Goal: Task Accomplishment & Management: Complete application form

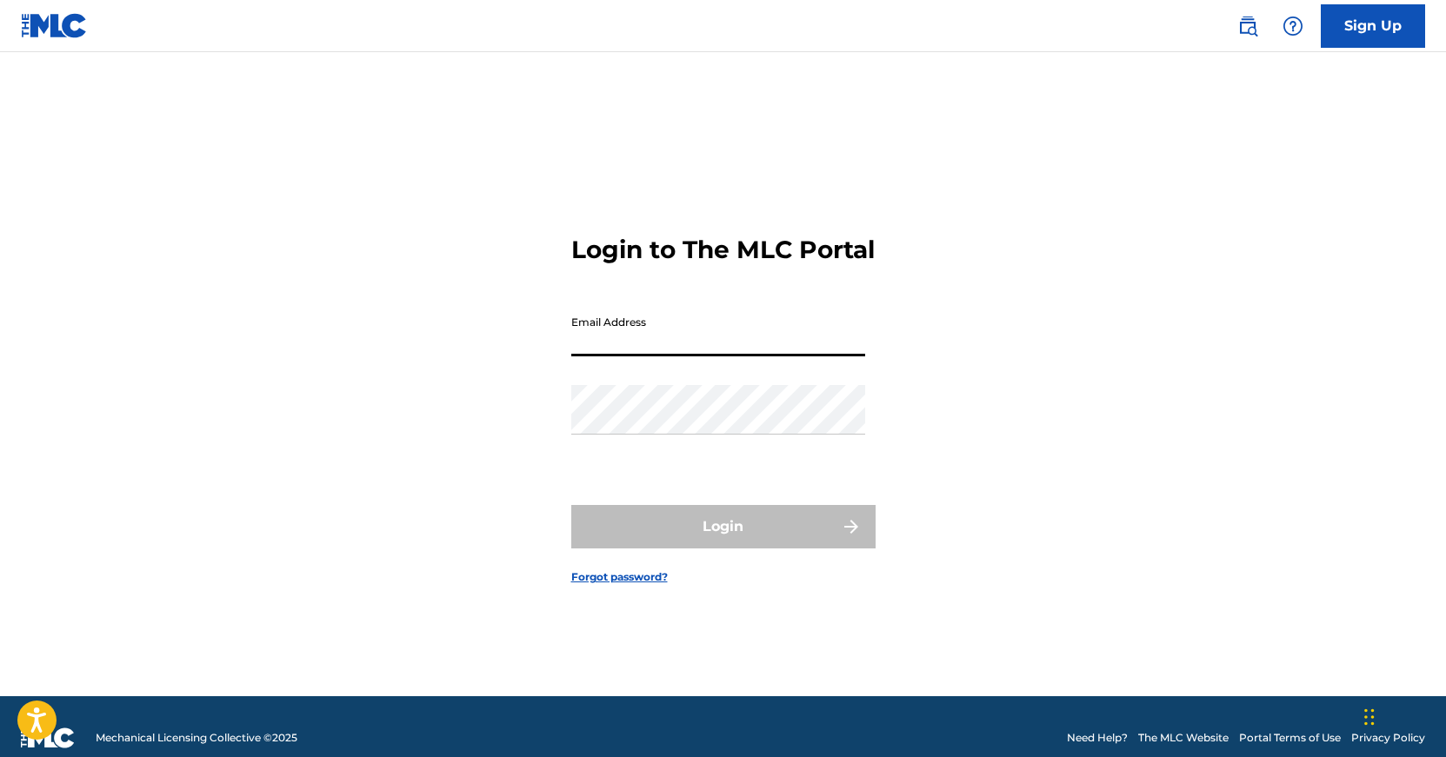
type input "[EMAIL_ADDRESS][DOMAIN_NAME]"
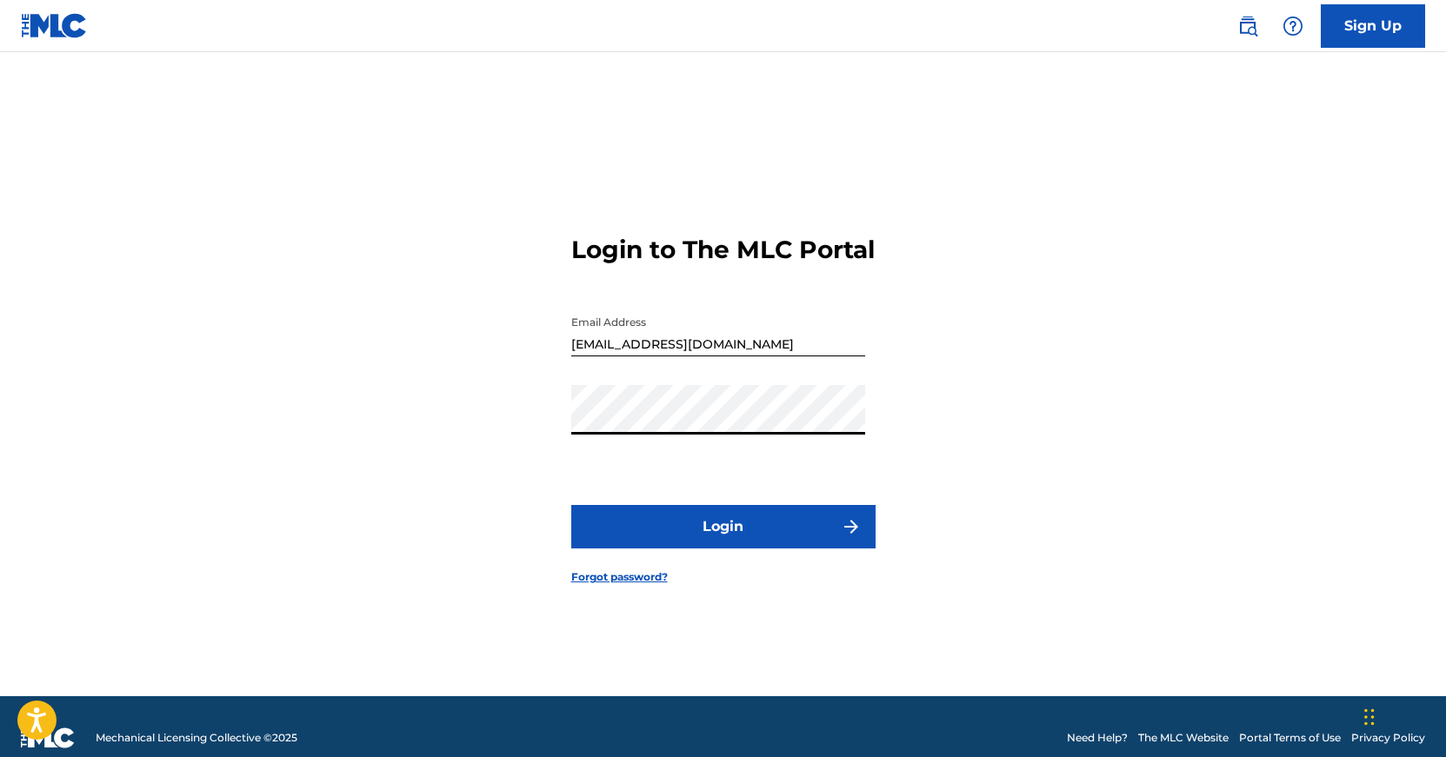
click at [722, 542] on button "Login" at bounding box center [723, 526] width 304 height 43
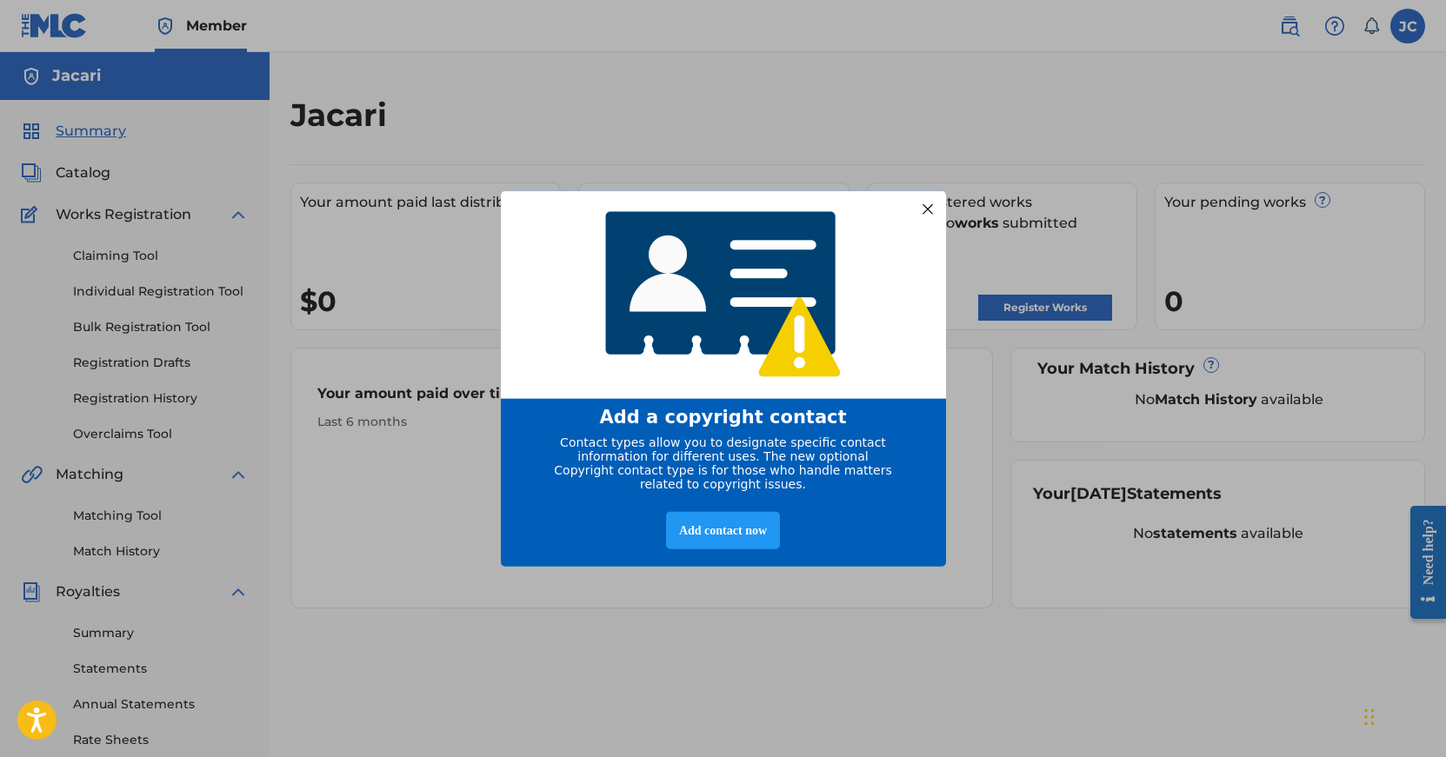
click at [843, 276] on img "entering modal" at bounding box center [723, 294] width 259 height 192
click at [682, 548] on div "Add contact now" at bounding box center [723, 530] width 114 height 37
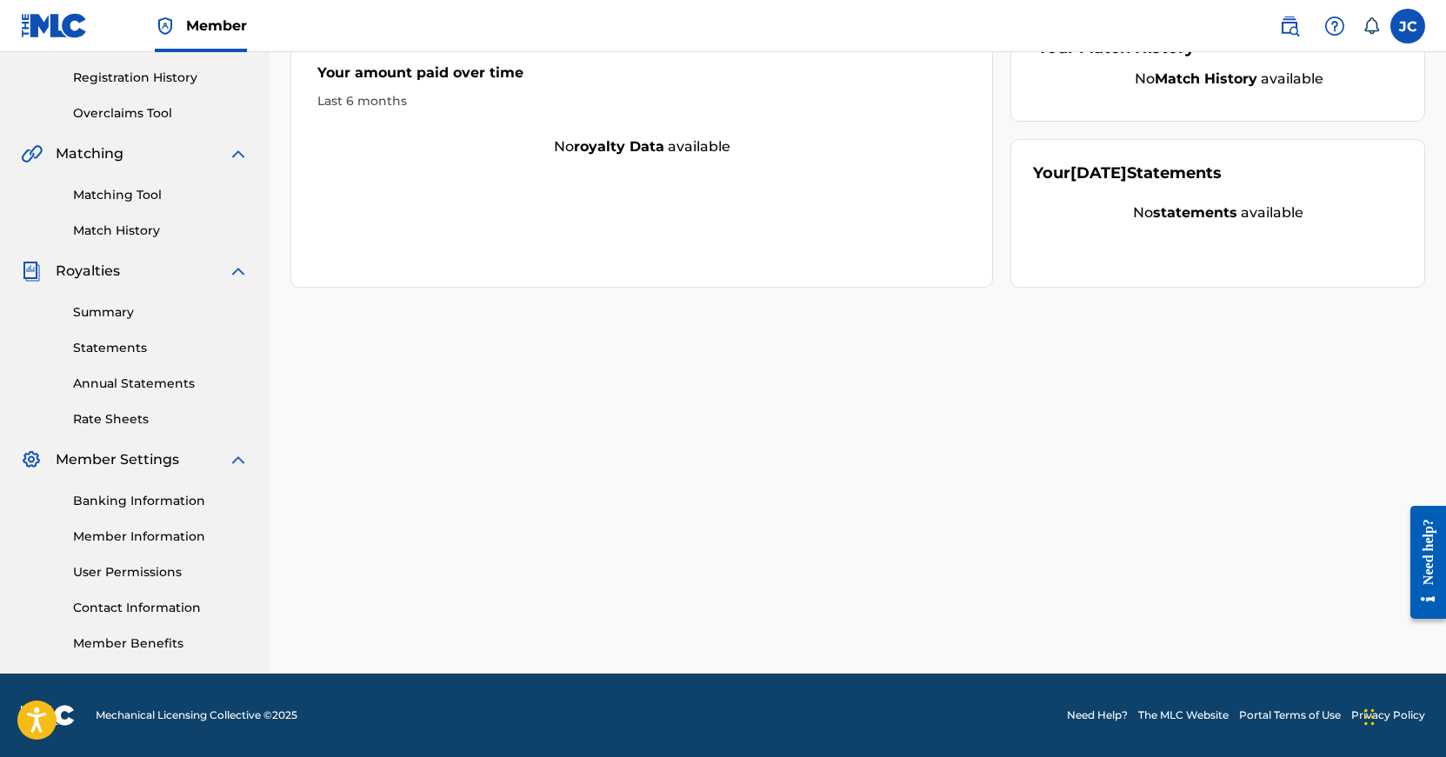
click at [223, 647] on link "Member Benefits" at bounding box center [161, 644] width 176 height 18
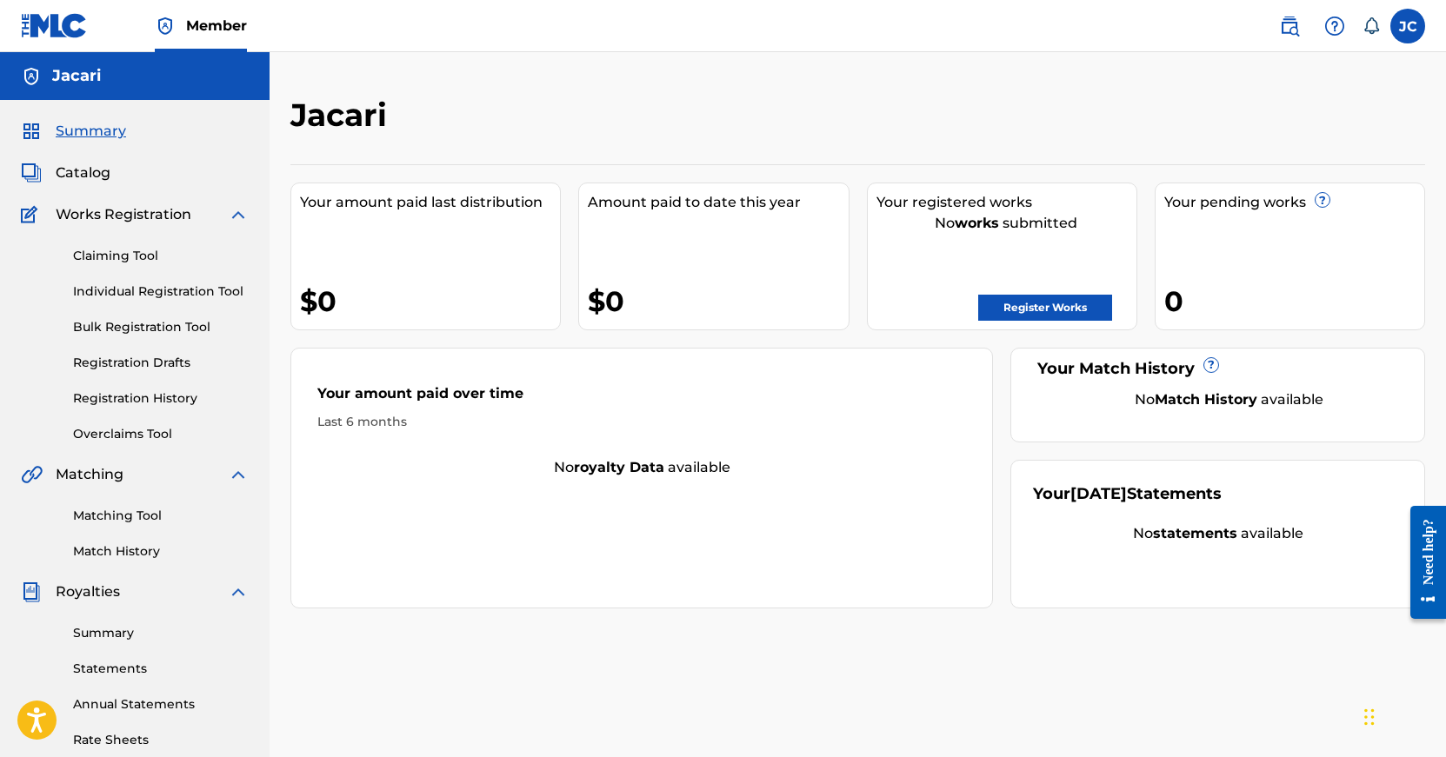
click at [987, 318] on link "Register Works" at bounding box center [1045, 308] width 134 height 26
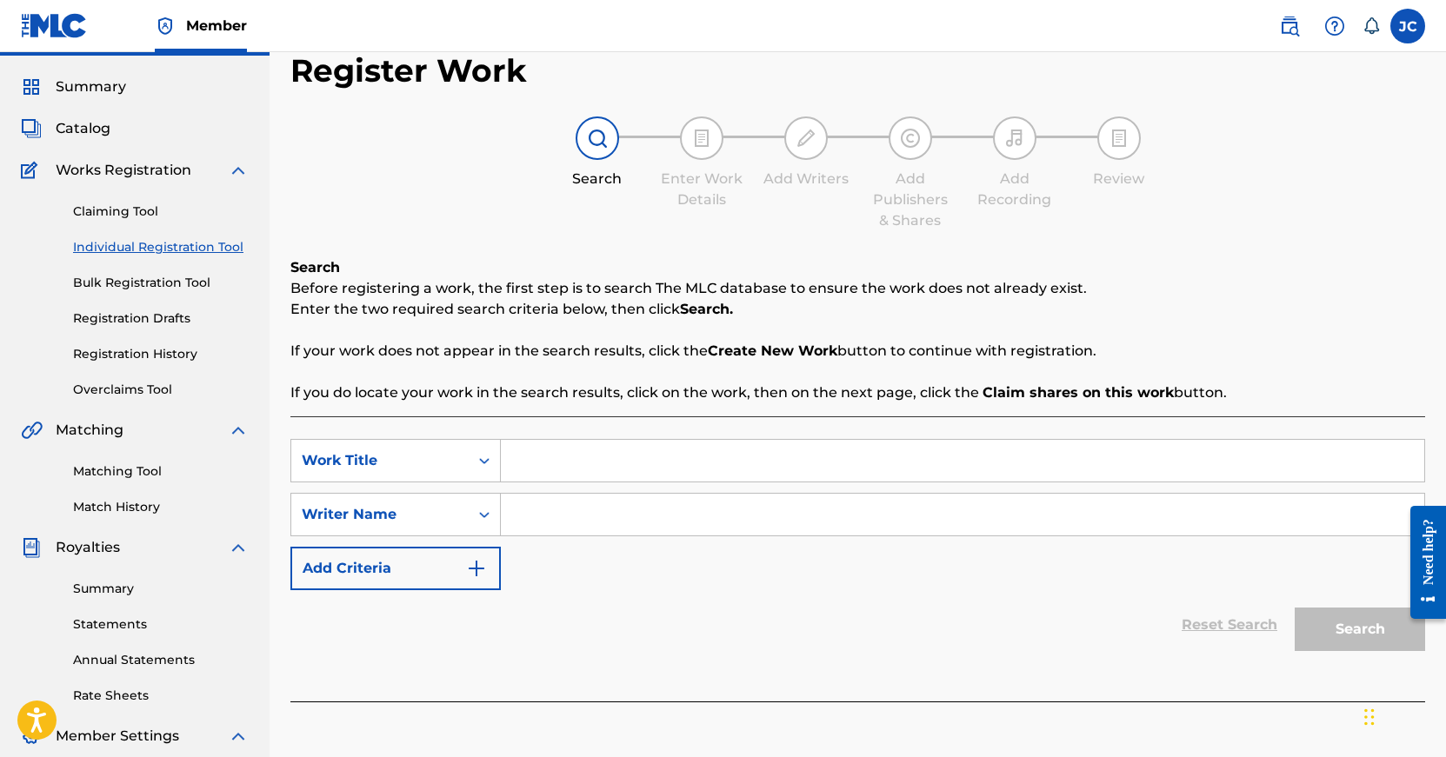
scroll to position [80, 0]
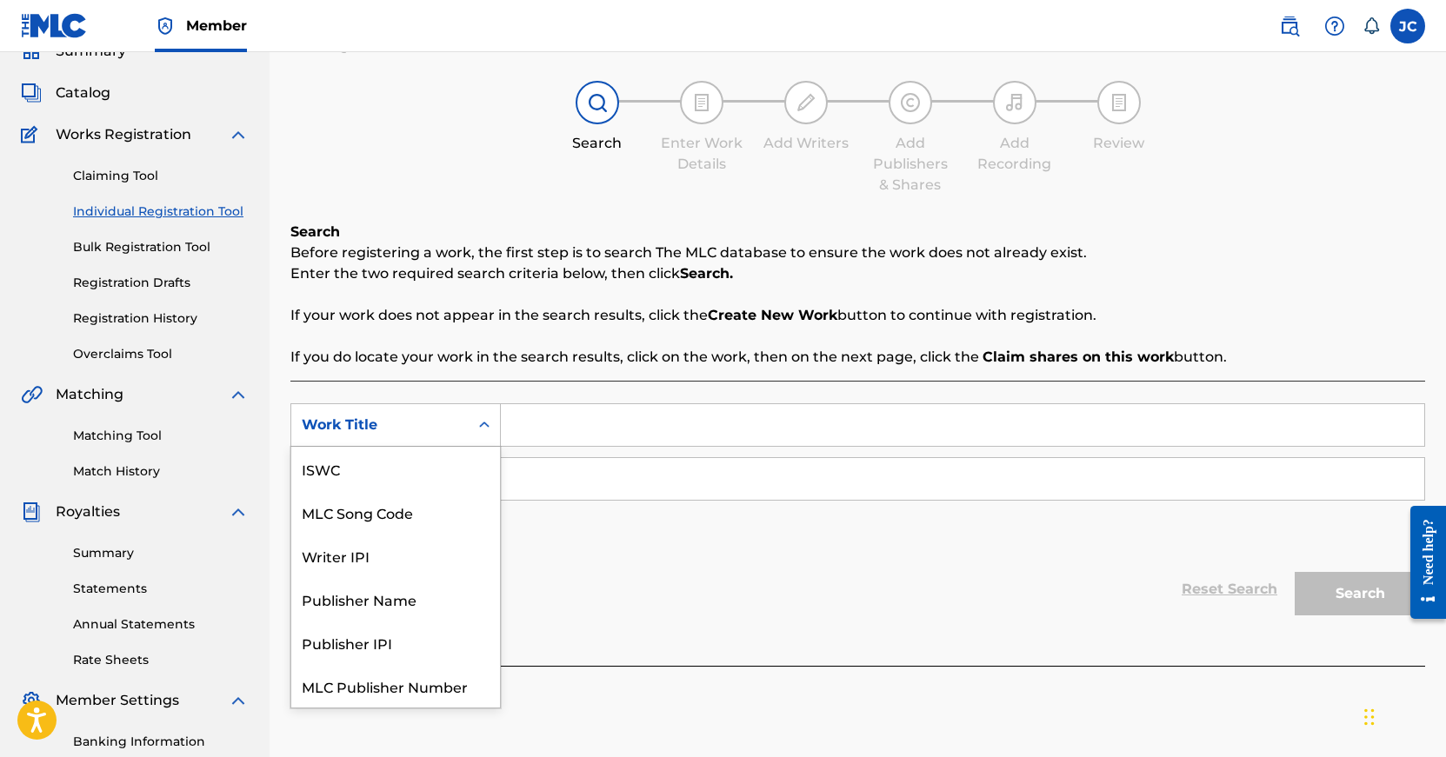
click at [415, 416] on div "Work Title" at bounding box center [380, 425] width 156 height 21
click at [421, 451] on div "MLC Song Code" at bounding box center [395, 468] width 209 height 43
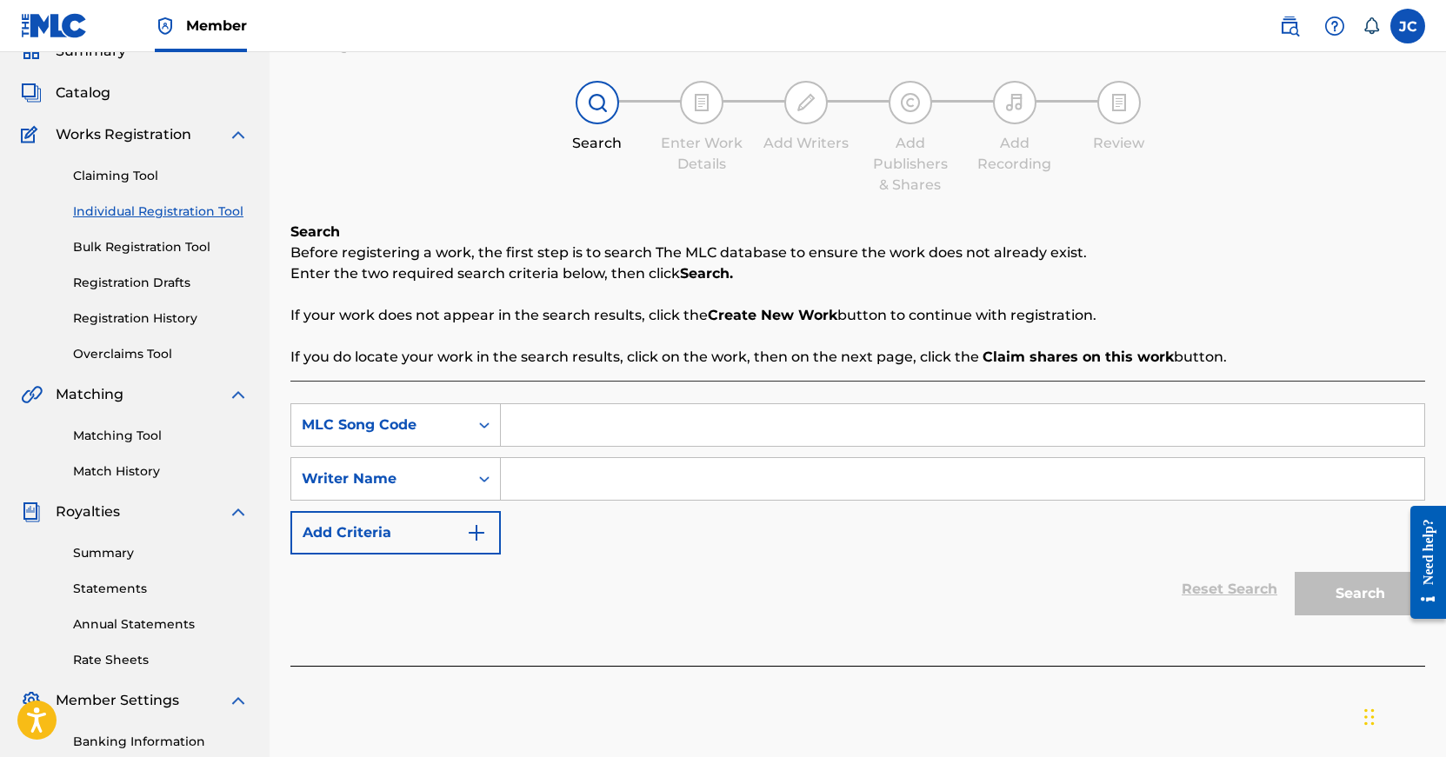
click at [544, 419] on input "Search Form" at bounding box center [962, 425] width 923 height 42
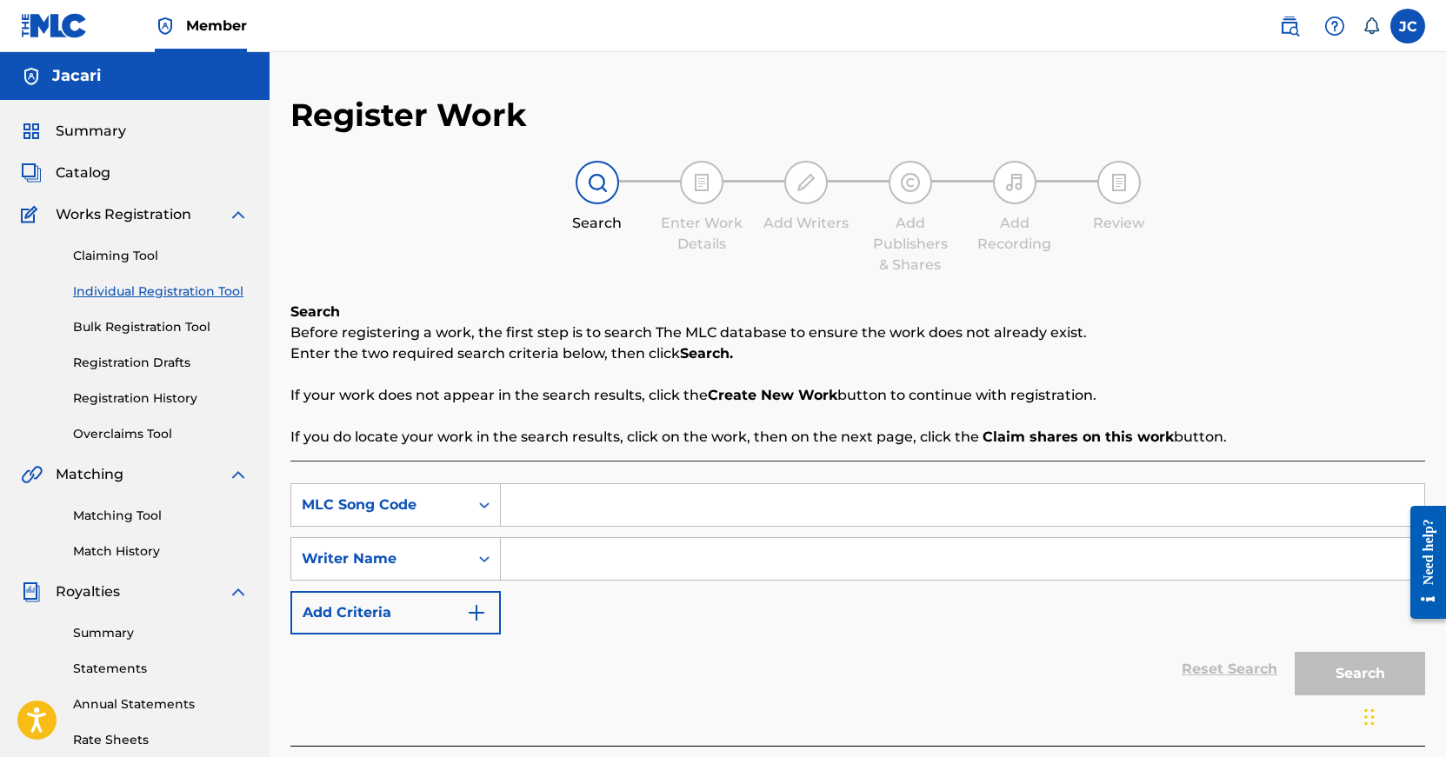
scroll to position [0, 0]
click at [156, 292] on link "Individual Registration Tool" at bounding box center [161, 292] width 176 height 18
click at [144, 176] on div "Catalog" at bounding box center [135, 173] width 228 height 21
click at [108, 113] on div "Summary Catalog Works Registration Claiming Tool Individual Registration Tool B…" at bounding box center [134, 547] width 269 height 894
click at [106, 136] on span "Summary" at bounding box center [91, 131] width 70 height 21
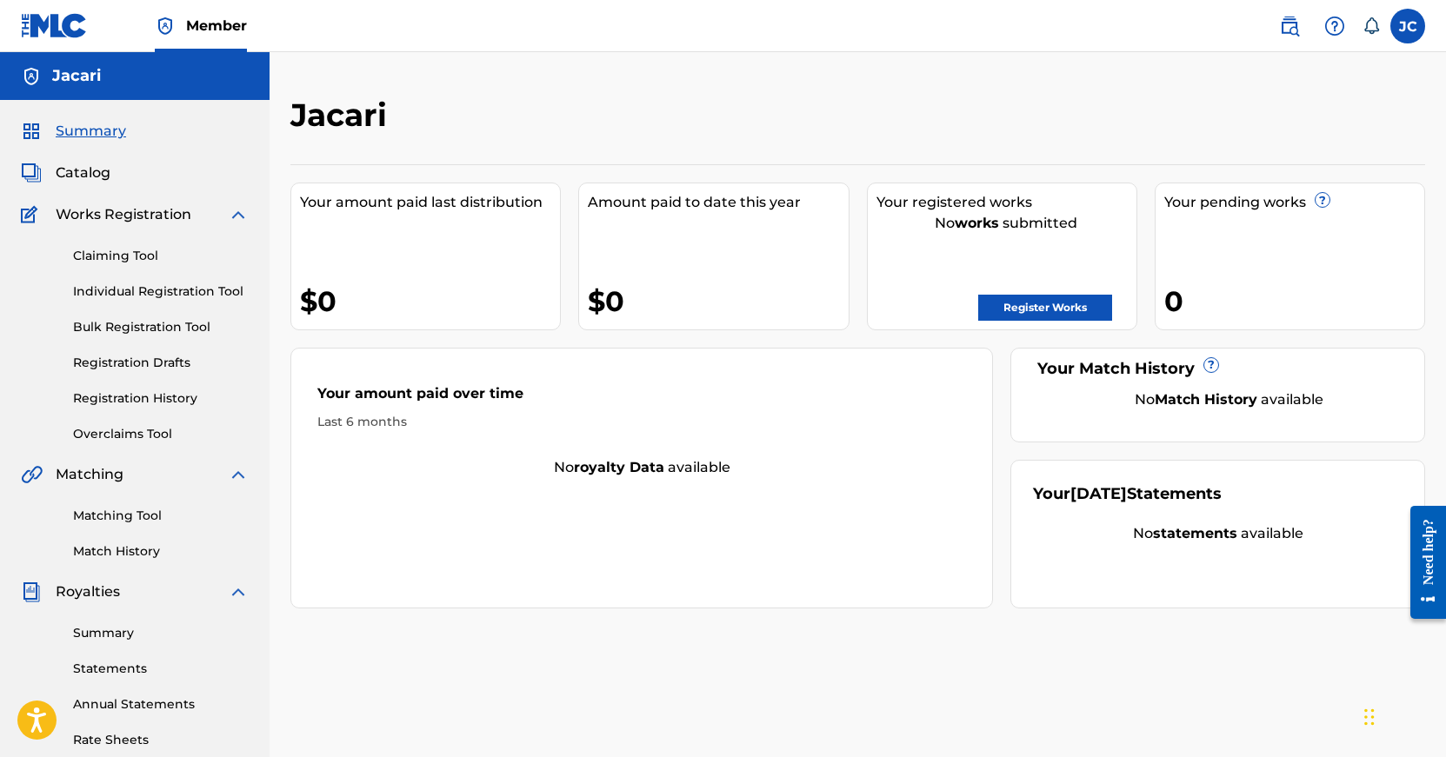
click at [162, 336] on link "Bulk Registration Tool" at bounding box center [161, 327] width 176 height 18
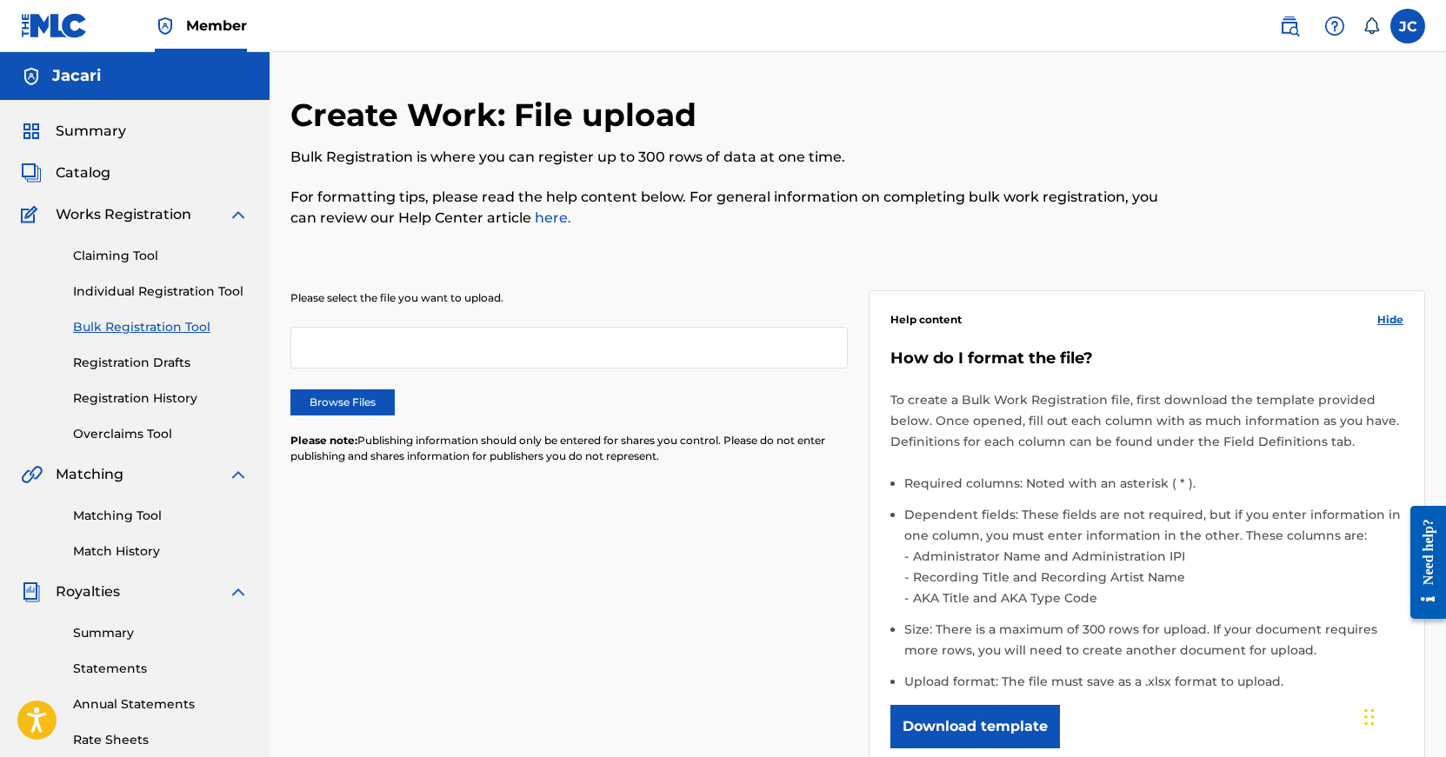
click at [169, 296] on link "Individual Registration Tool" at bounding box center [161, 292] width 176 height 18
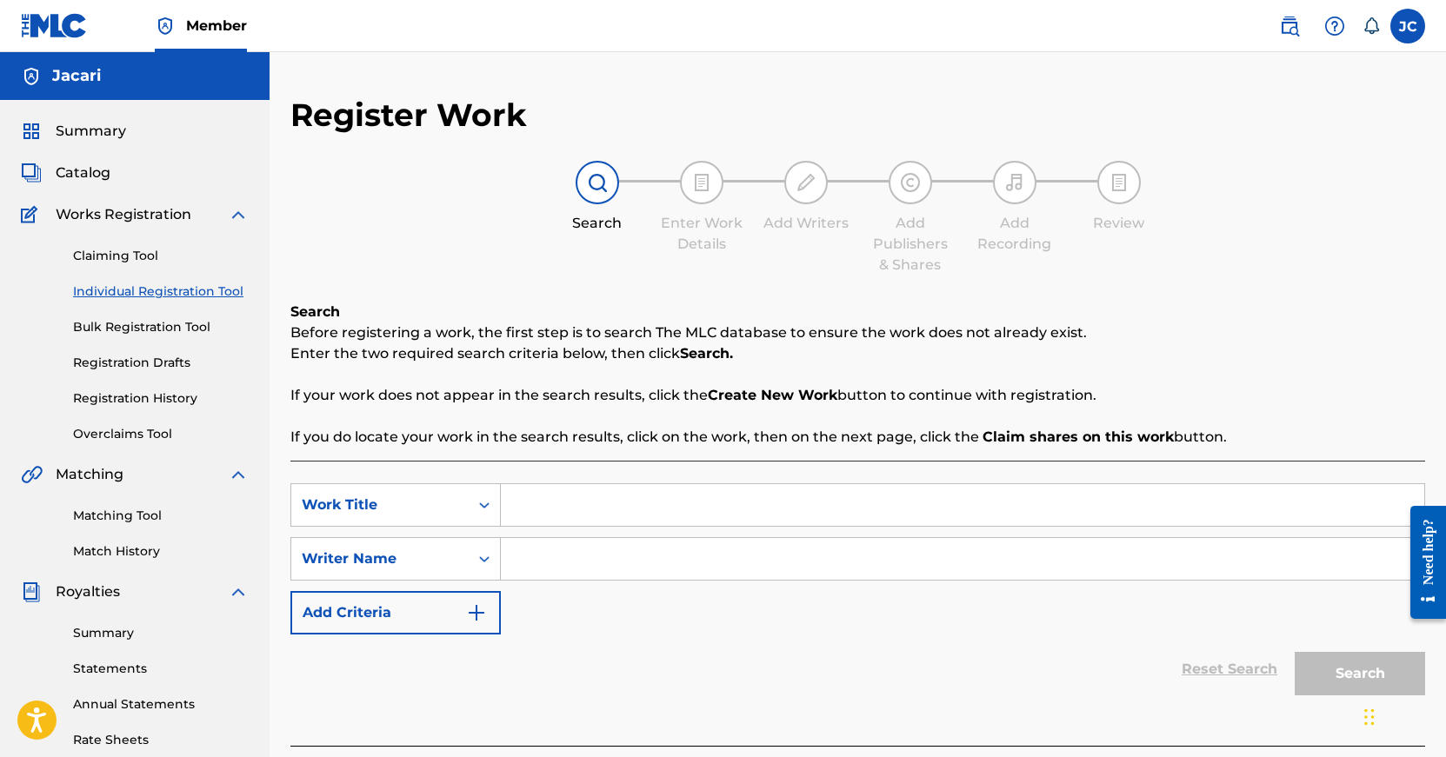
click at [154, 257] on link "Claiming Tool" at bounding box center [161, 256] width 176 height 18
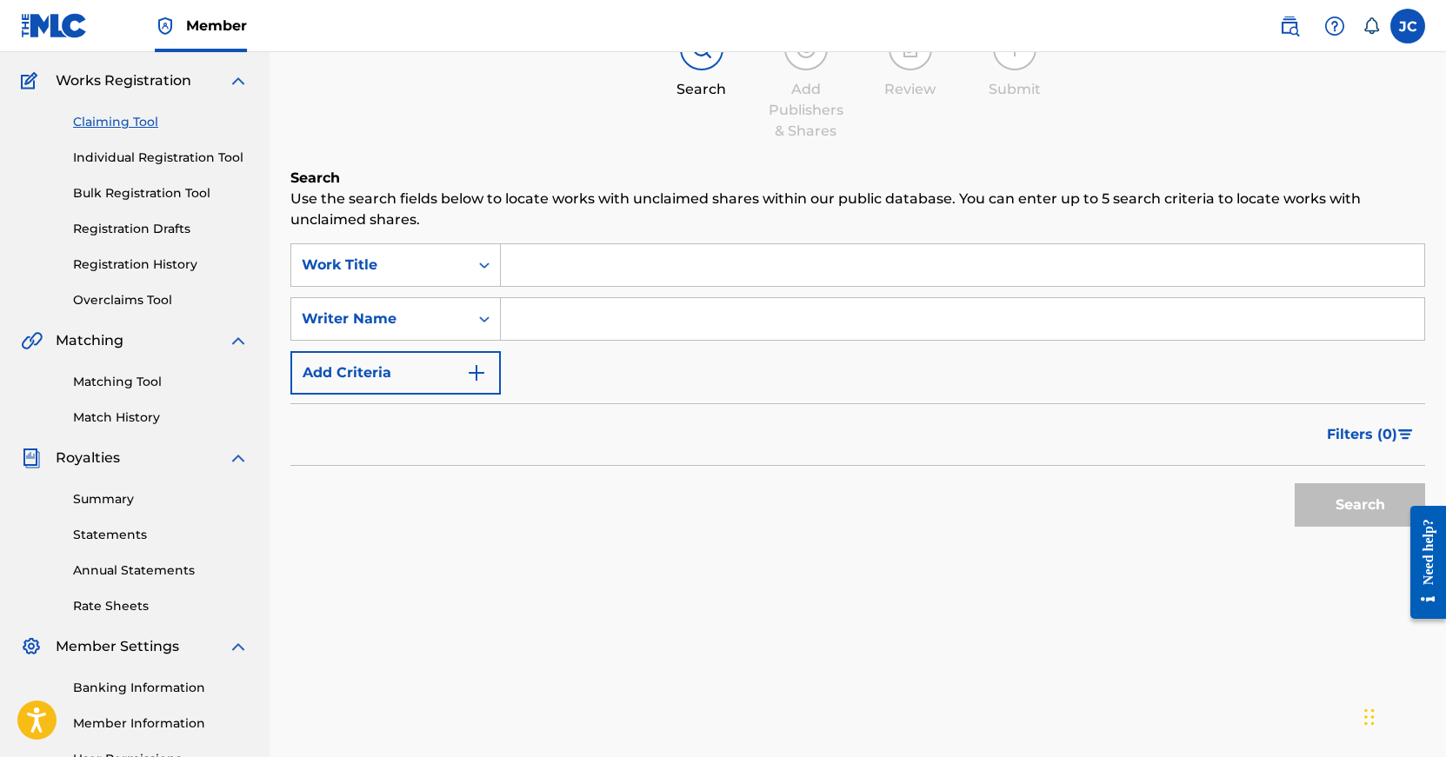
scroll to position [132, 0]
click at [142, 497] on link "Summary" at bounding box center [161, 501] width 176 height 18
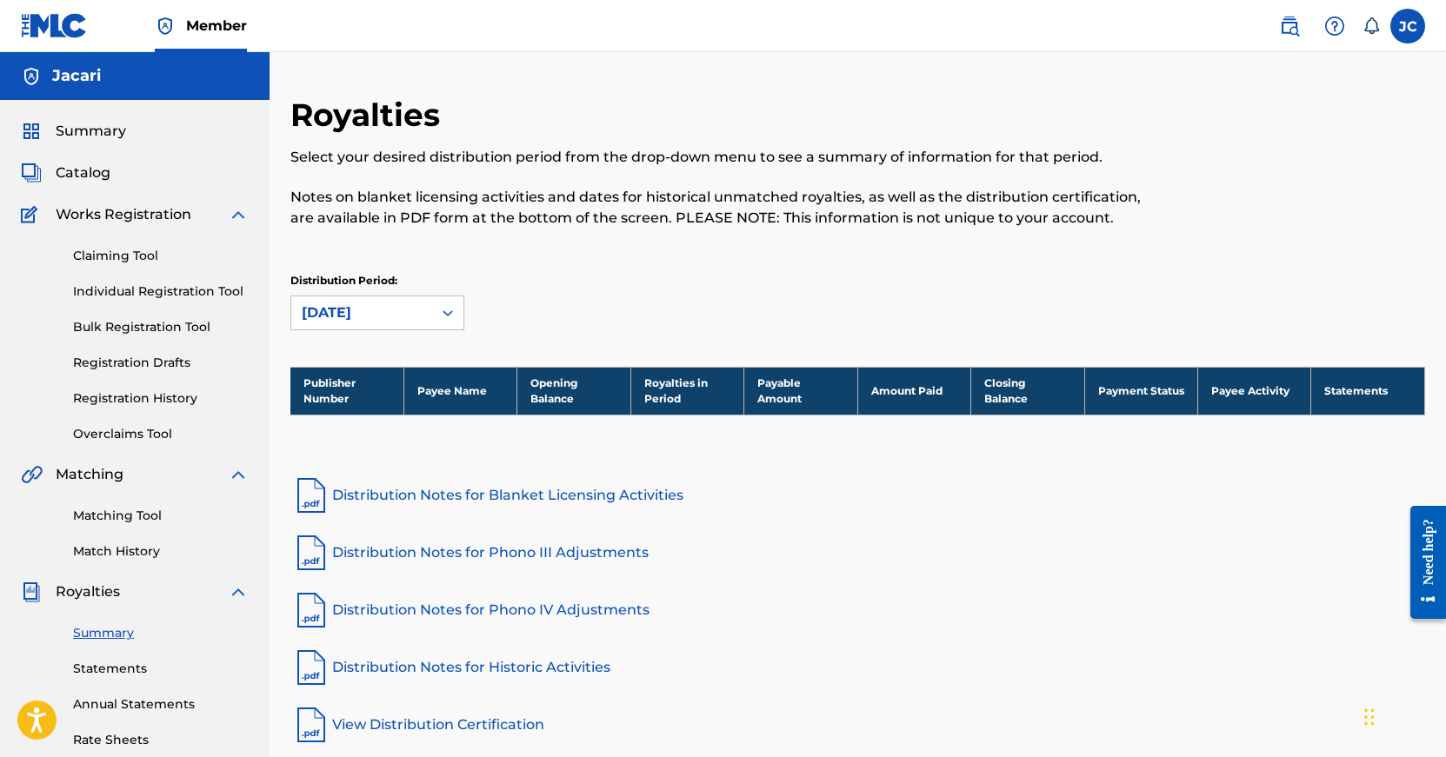
click at [67, 76] on h5 "Jacari" at bounding box center [76, 76] width 49 height 20
click at [74, 127] on span "Summary" at bounding box center [91, 131] width 70 height 21
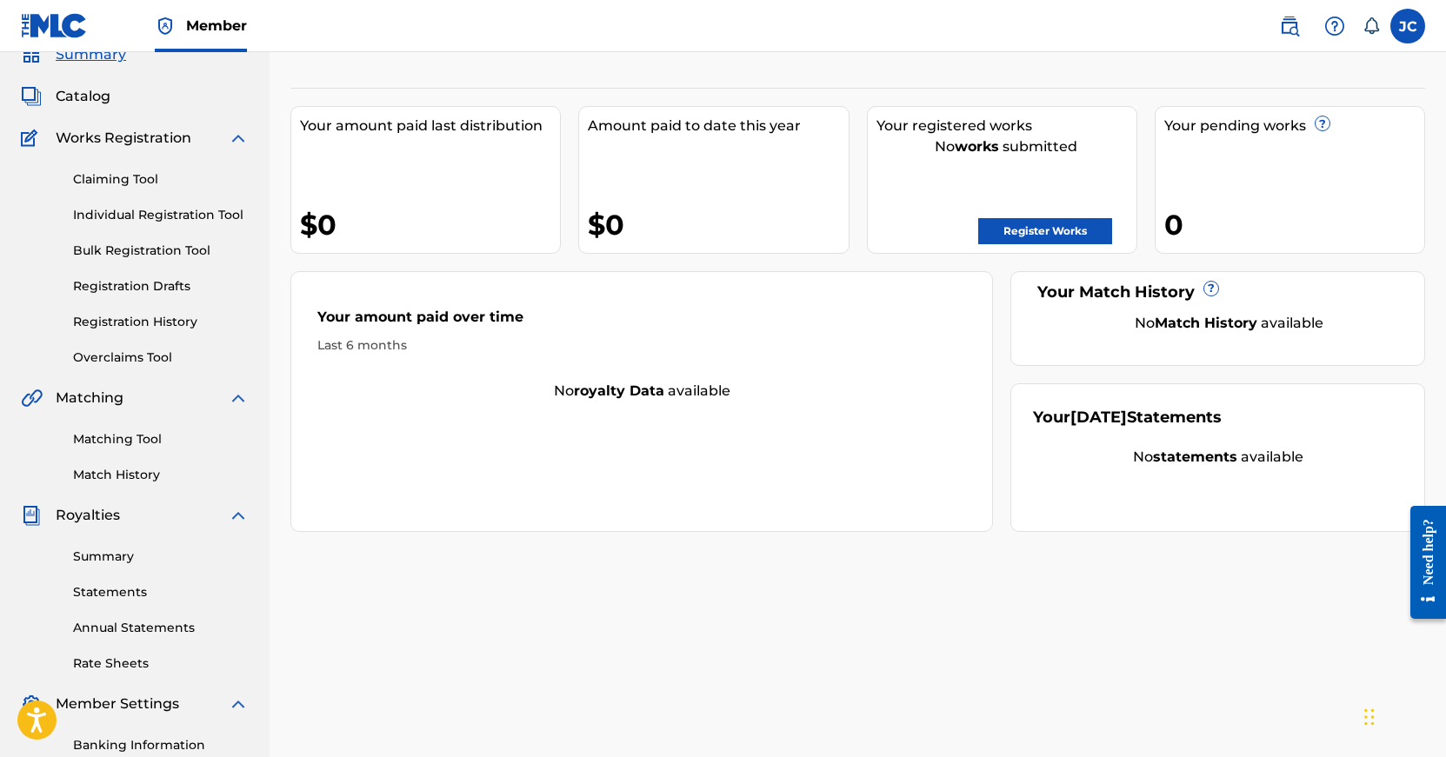
scroll to position [88, 0]
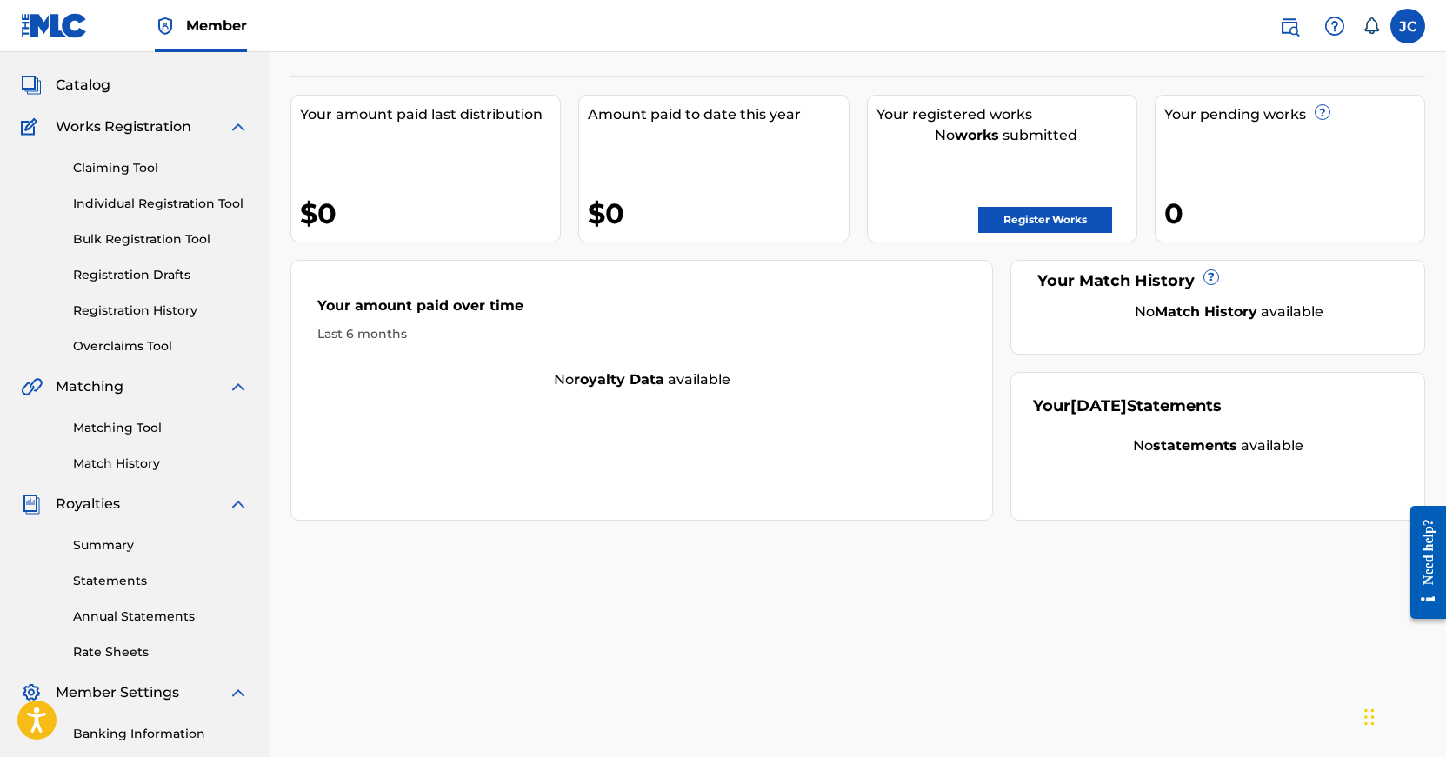
click at [143, 620] on link "Annual Statements" at bounding box center [161, 617] width 176 height 18
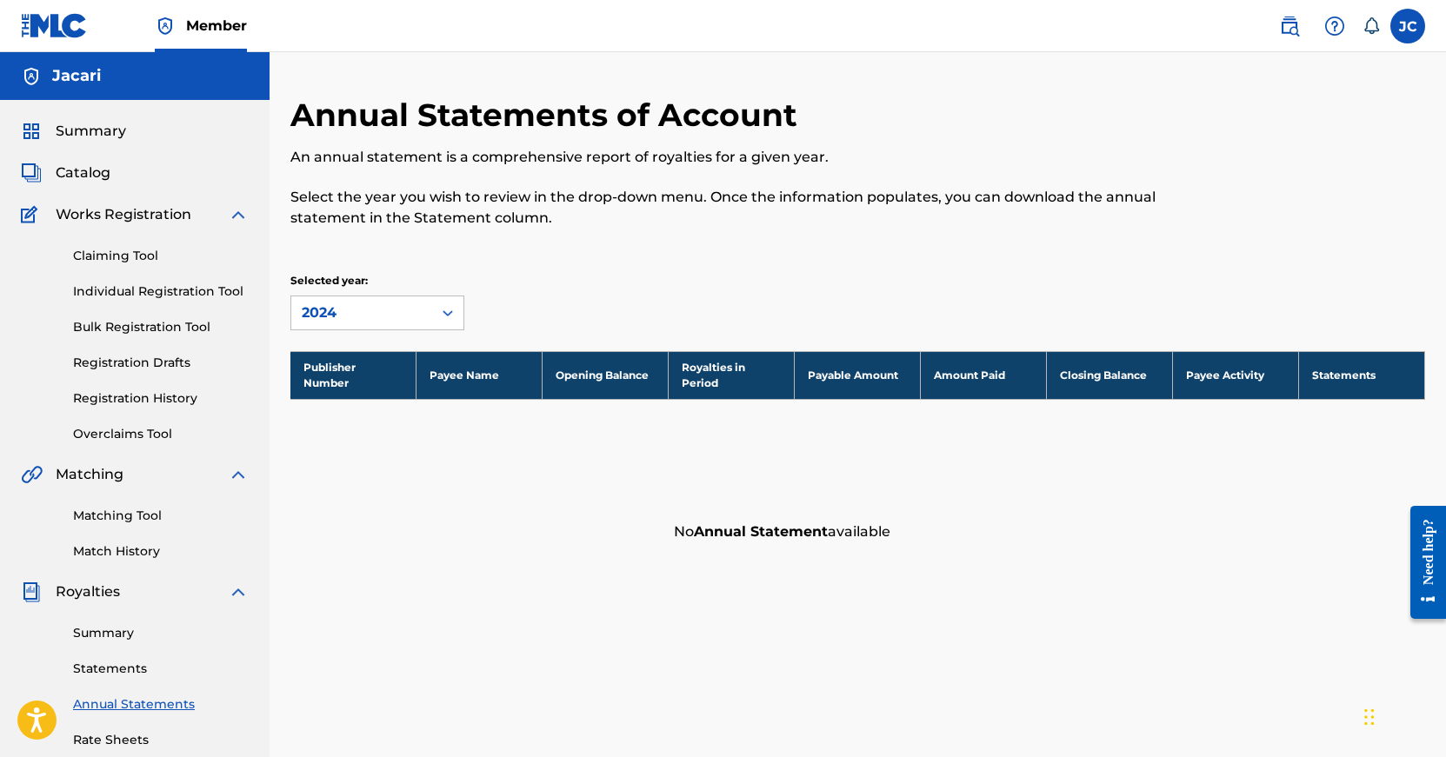
click at [111, 137] on span "Summary" at bounding box center [91, 131] width 70 height 21
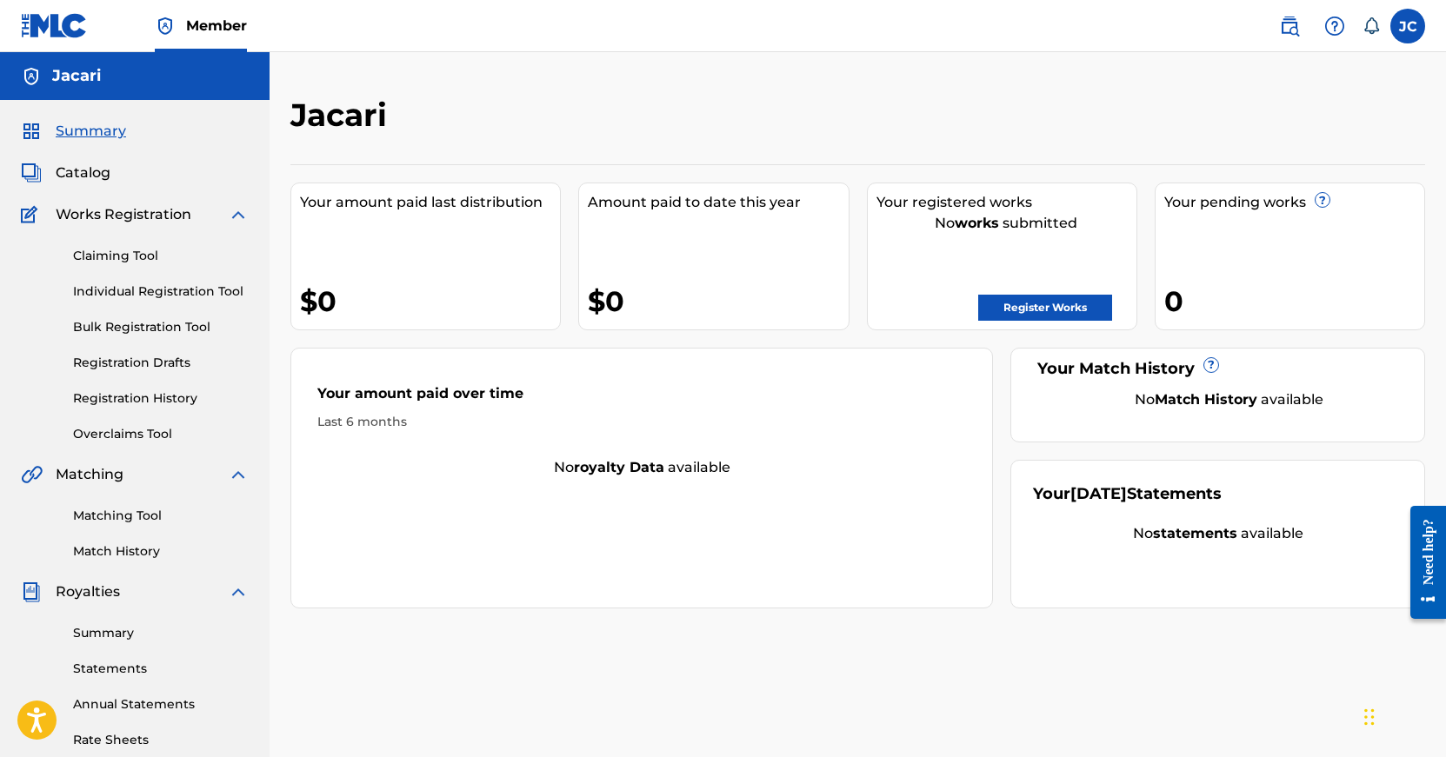
click at [216, 287] on link "Individual Registration Tool" at bounding box center [161, 292] width 176 height 18
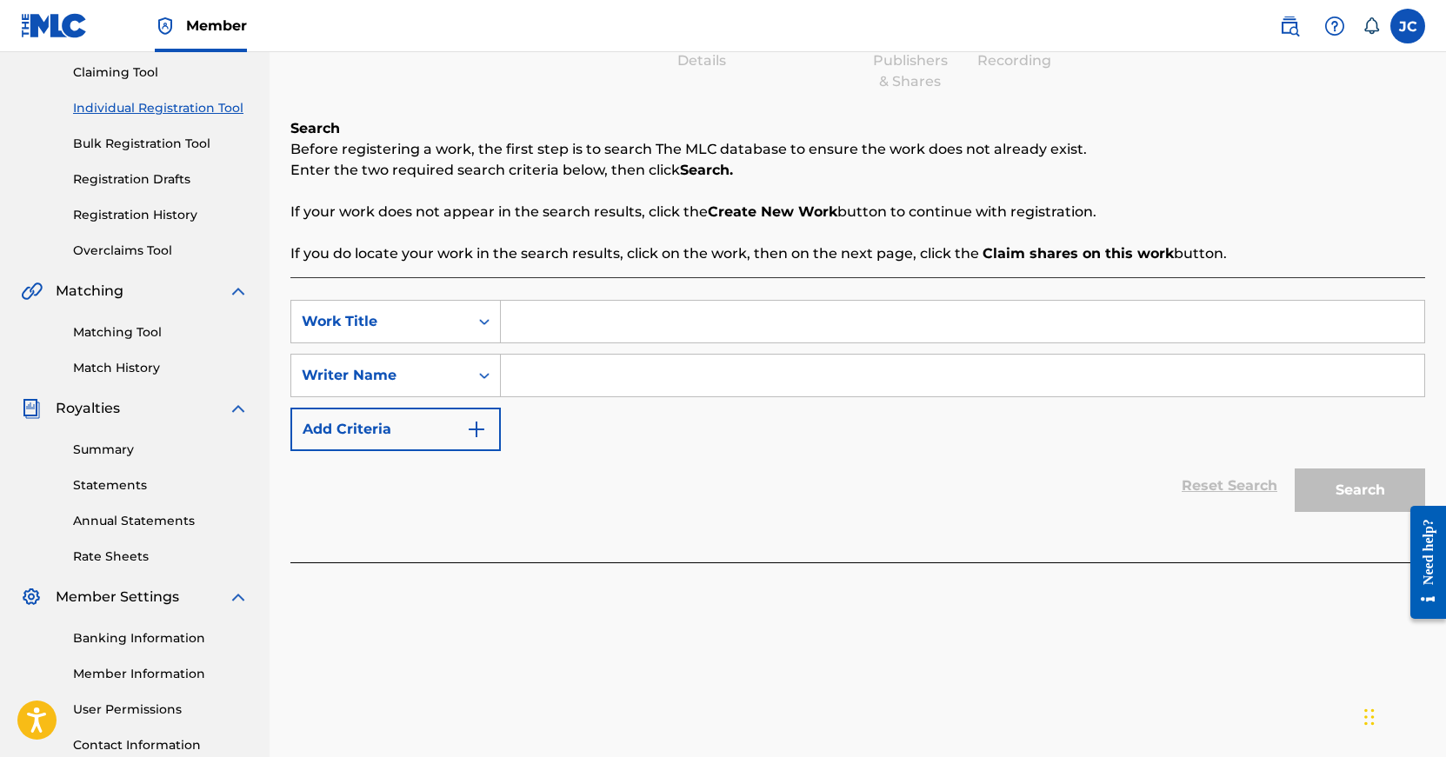
scroll to position [178, 0]
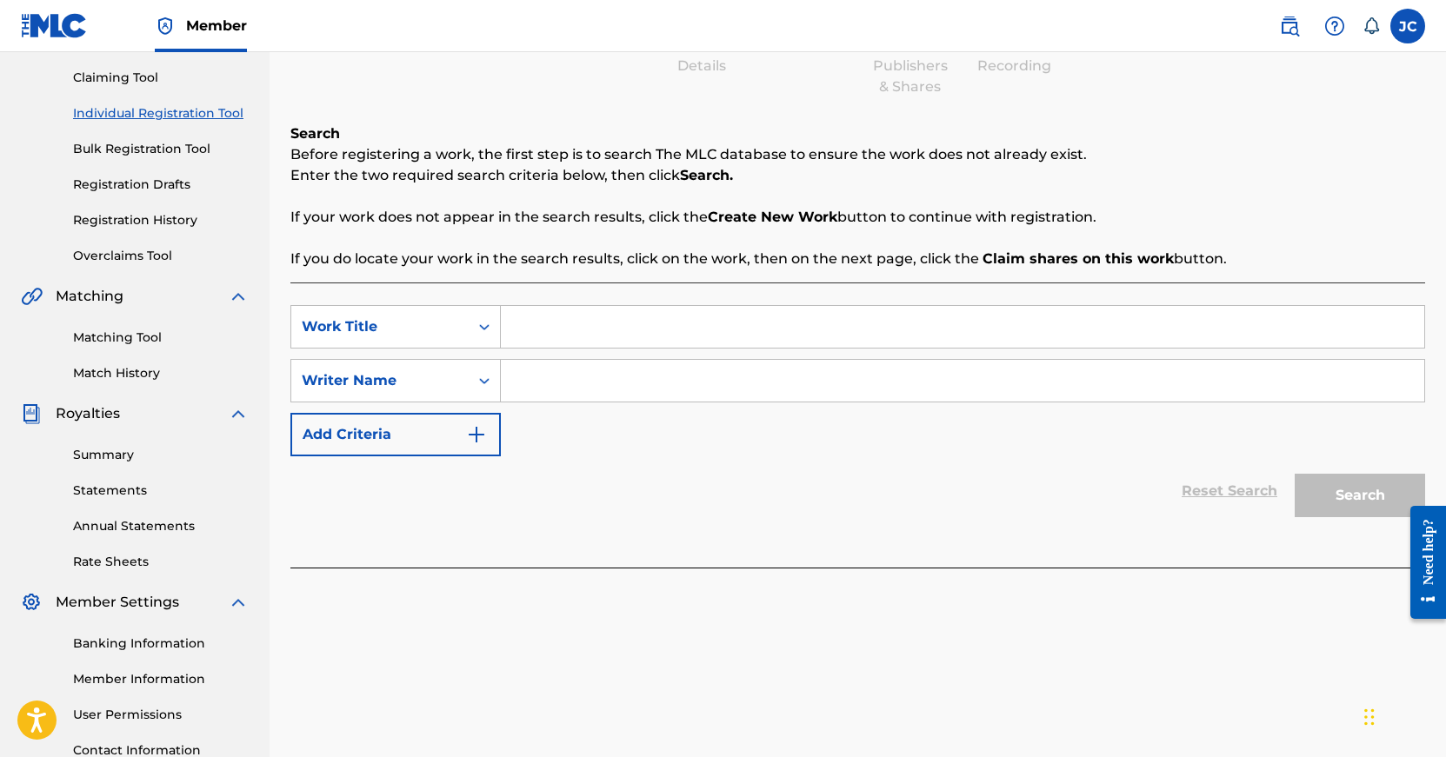
click at [539, 309] on input "Search Form" at bounding box center [962, 327] width 923 height 42
type input "A Man"
click at [539, 369] on input "Search Form" at bounding box center [962, 381] width 923 height 42
type input "[PERSON_NAME]"
click at [1298, 494] on button "Search" at bounding box center [1359, 495] width 130 height 43
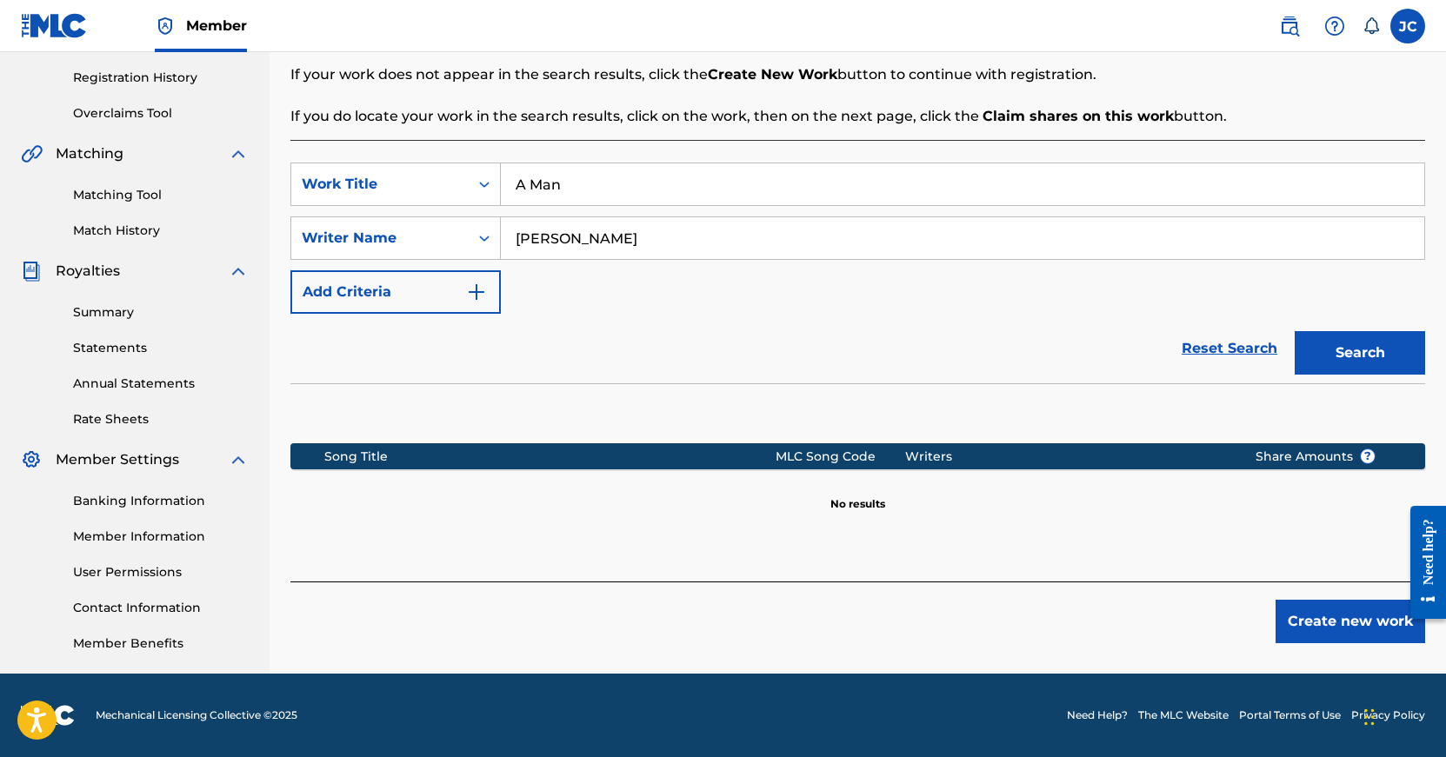
scroll to position [321, 0]
click at [1300, 609] on button "Create new work" at bounding box center [1350, 621] width 150 height 43
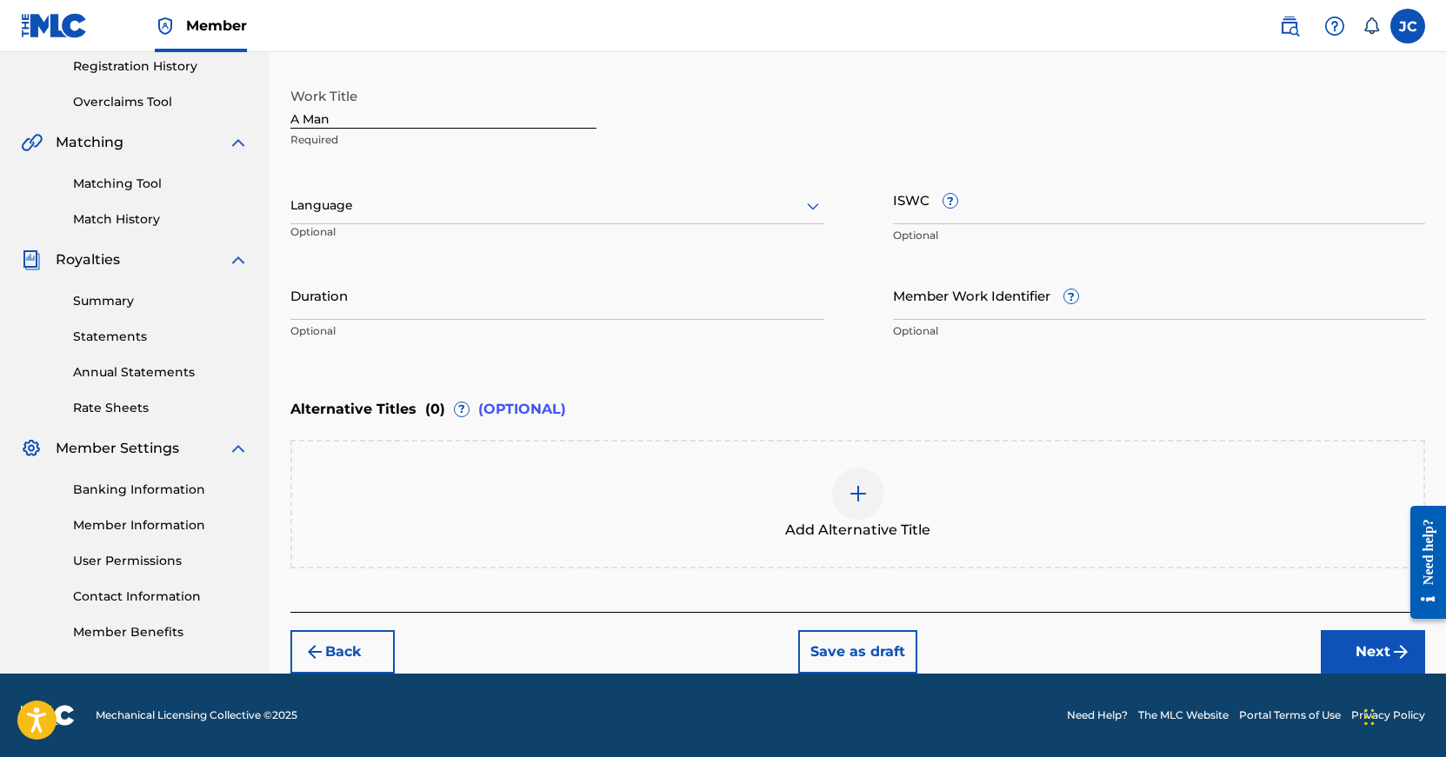
scroll to position [332, 0]
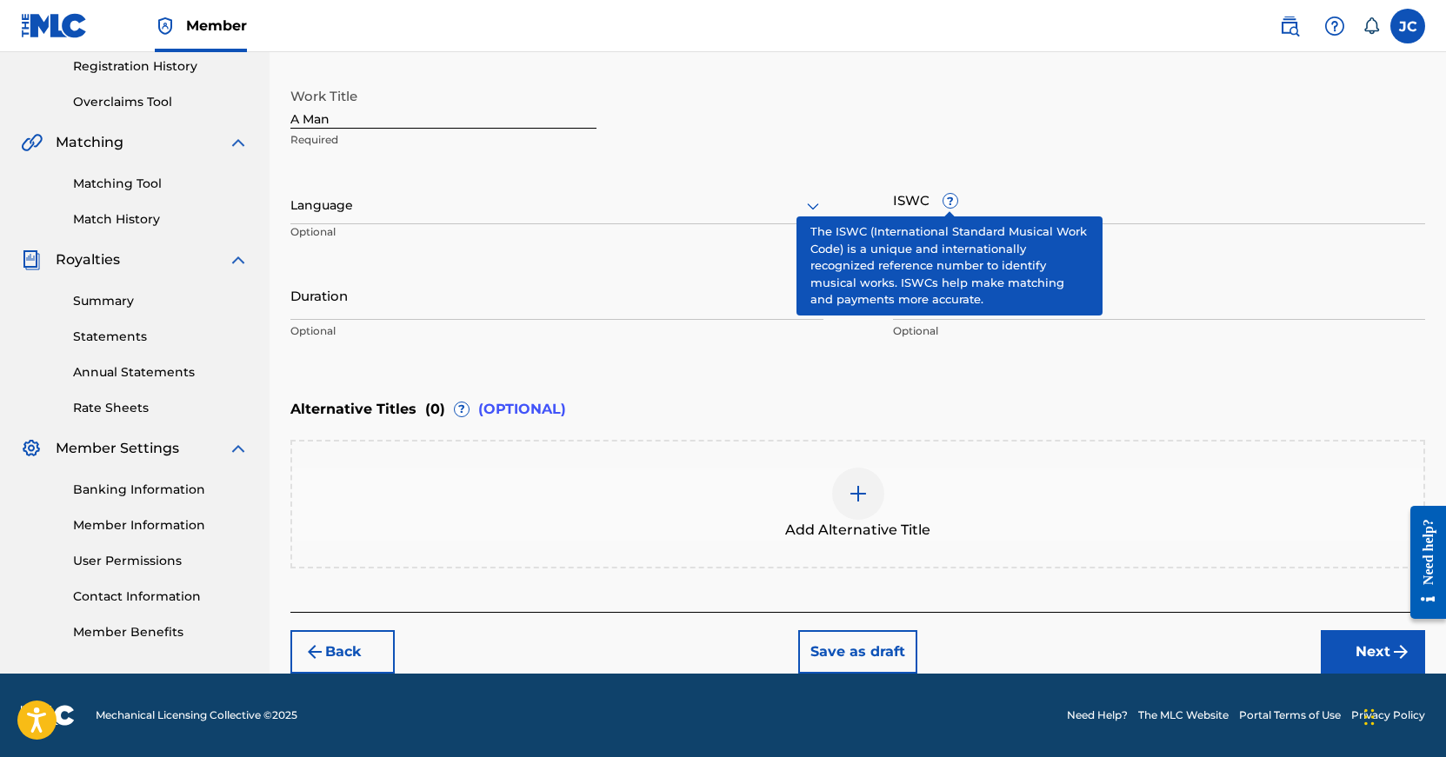
click at [943, 204] on span "?" at bounding box center [950, 201] width 14 height 14
click at [943, 204] on input "ISWC ?" at bounding box center [1159, 200] width 533 height 50
